Goal: Task Accomplishment & Management: Manage account settings

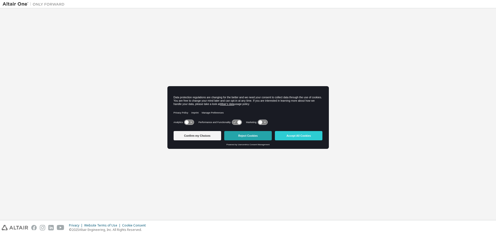
click at [247, 138] on button "Reject Cookies" at bounding box center [248, 135] width 48 height 9
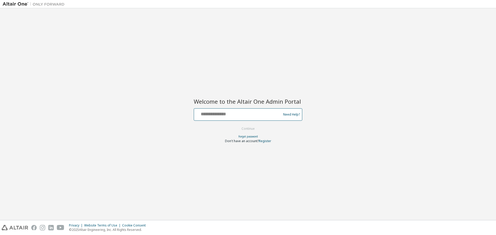
click at [223, 115] on input "text" at bounding box center [238, 113] width 84 height 7
type input "**********"
click at [250, 129] on button "Continue" at bounding box center [248, 129] width 24 height 8
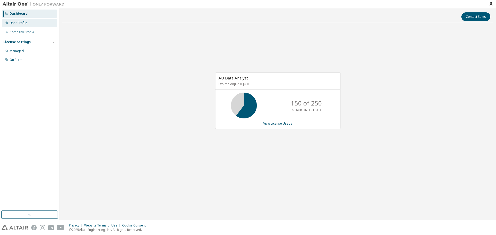
click at [22, 24] on div "User Profile" at bounding box center [19, 23] width 18 height 4
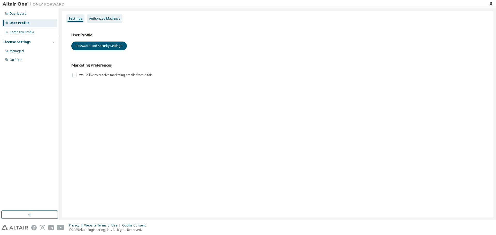
click at [98, 22] on div "Authorized Machines" at bounding box center [104, 18] width 35 height 8
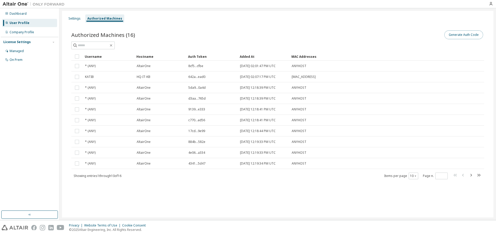
click at [460, 33] on button "Generate Auth Code" at bounding box center [463, 34] width 39 height 9
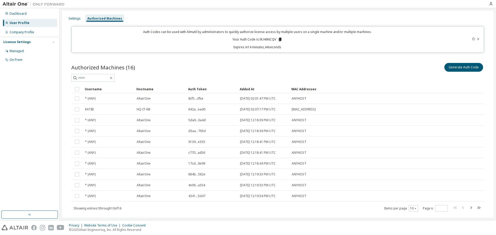
click at [266, 39] on p "Your Auth Code is: 9U46NCQV" at bounding box center [257, 39] width 50 height 5
copy p "9U46NCQV"
drag, startPoint x: 268, startPoint y: 36, endPoint x: 263, endPoint y: 39, distance: 5.4
click at [263, 39] on p "Your Auth Code is: 9U46NCQV" at bounding box center [257, 39] width 50 height 5
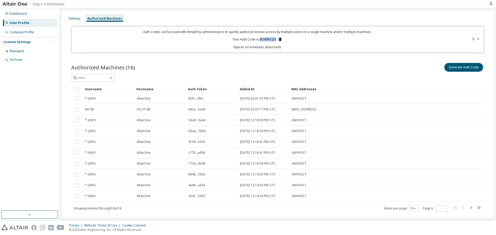
click at [263, 39] on p "Your Auth Code is: 9U46NCQV" at bounding box center [257, 39] width 50 height 5
copy p "9U46NCQV"
